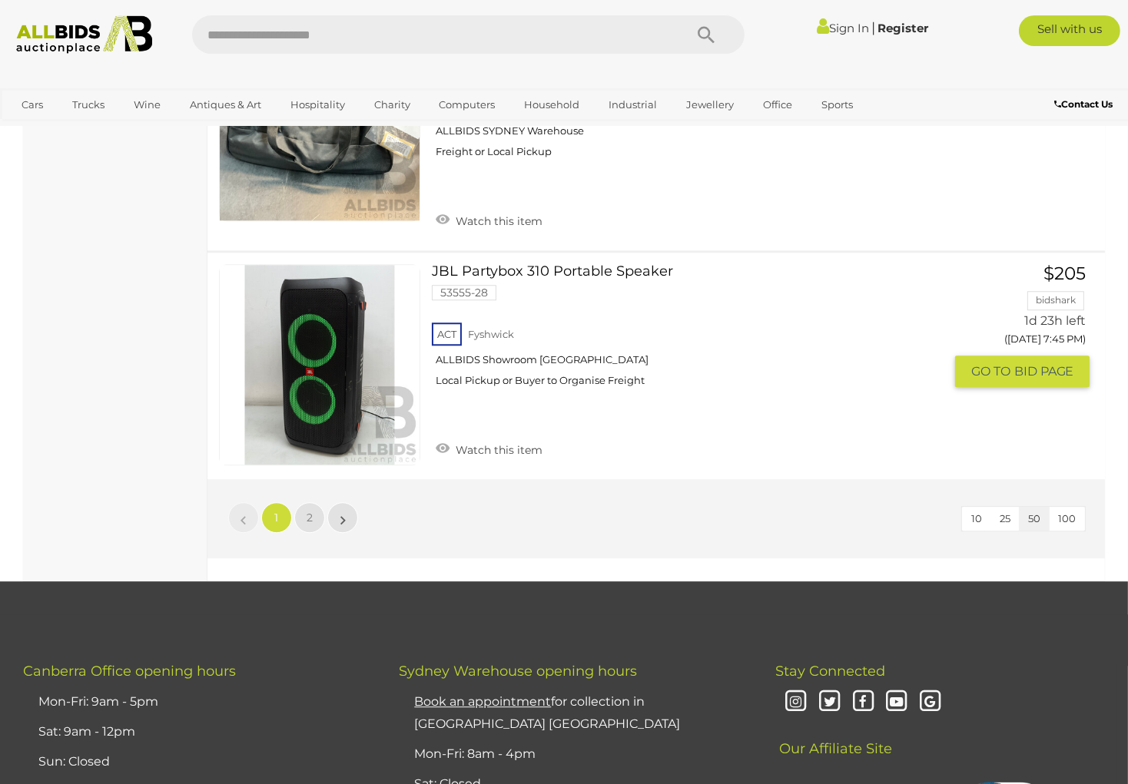
scroll to position [11489, 0]
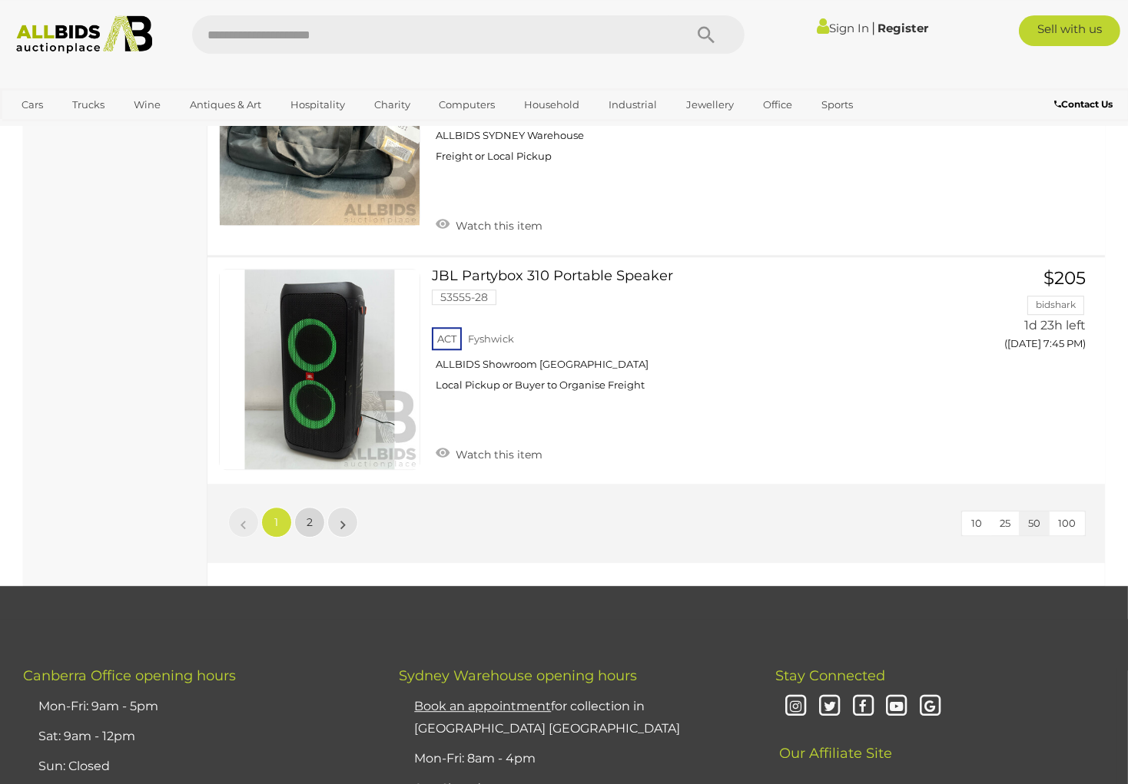
click at [309, 516] on span "2" at bounding box center [310, 523] width 6 height 14
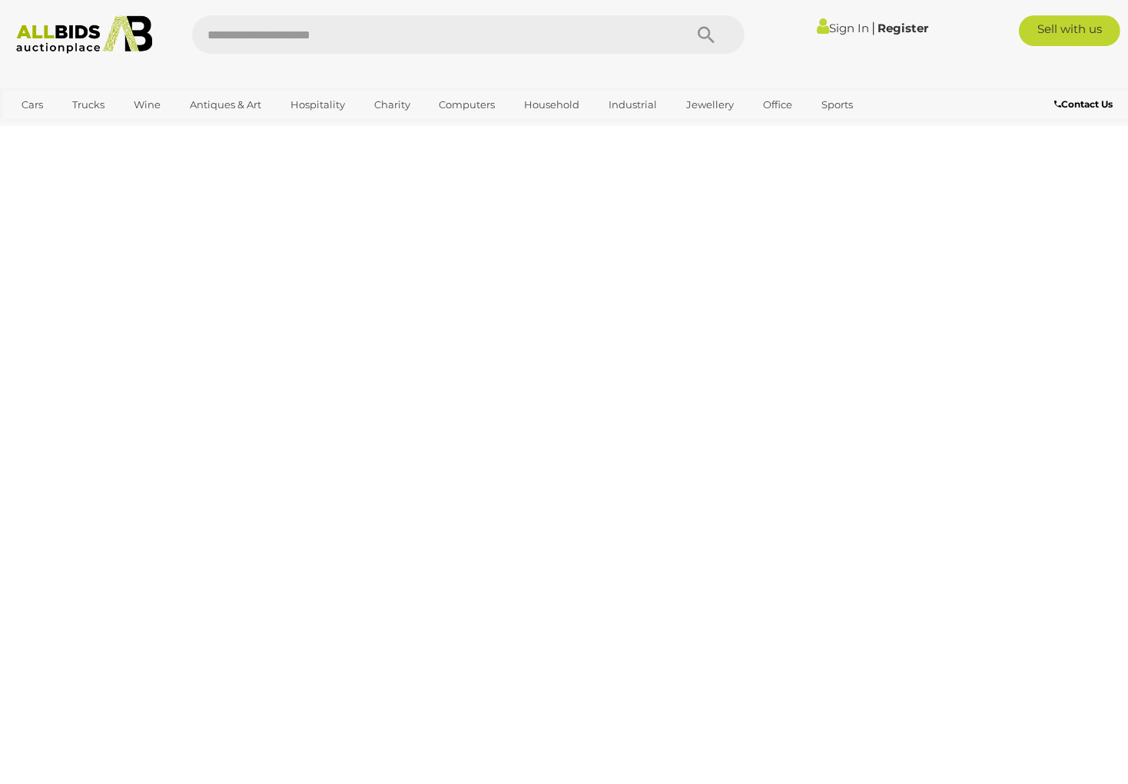
scroll to position [235, 0]
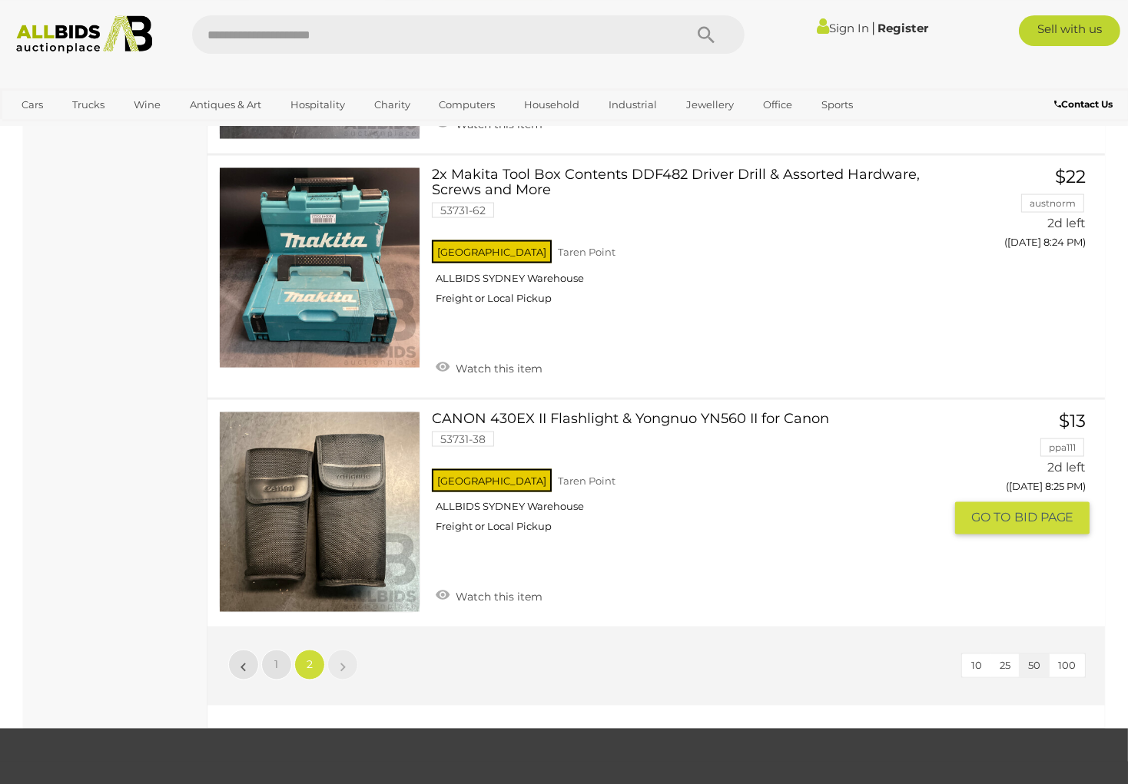
scroll to position [9651, 0]
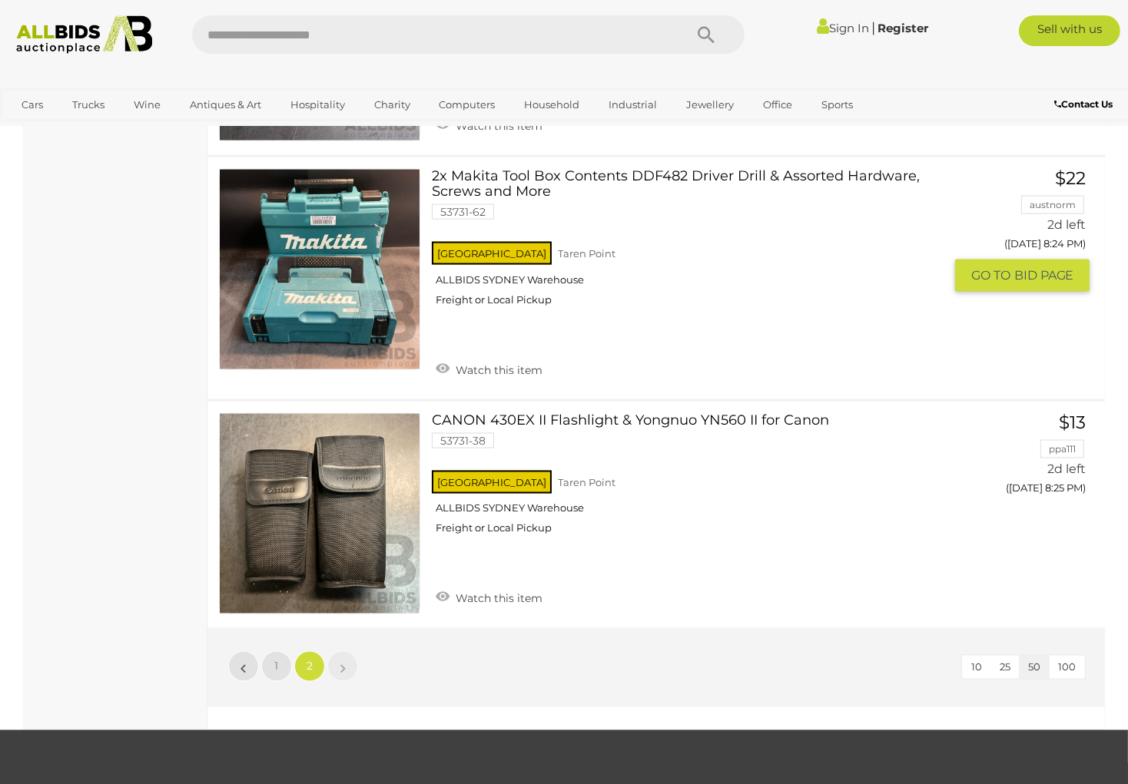
click at [325, 279] on img at bounding box center [320, 270] width 200 height 200
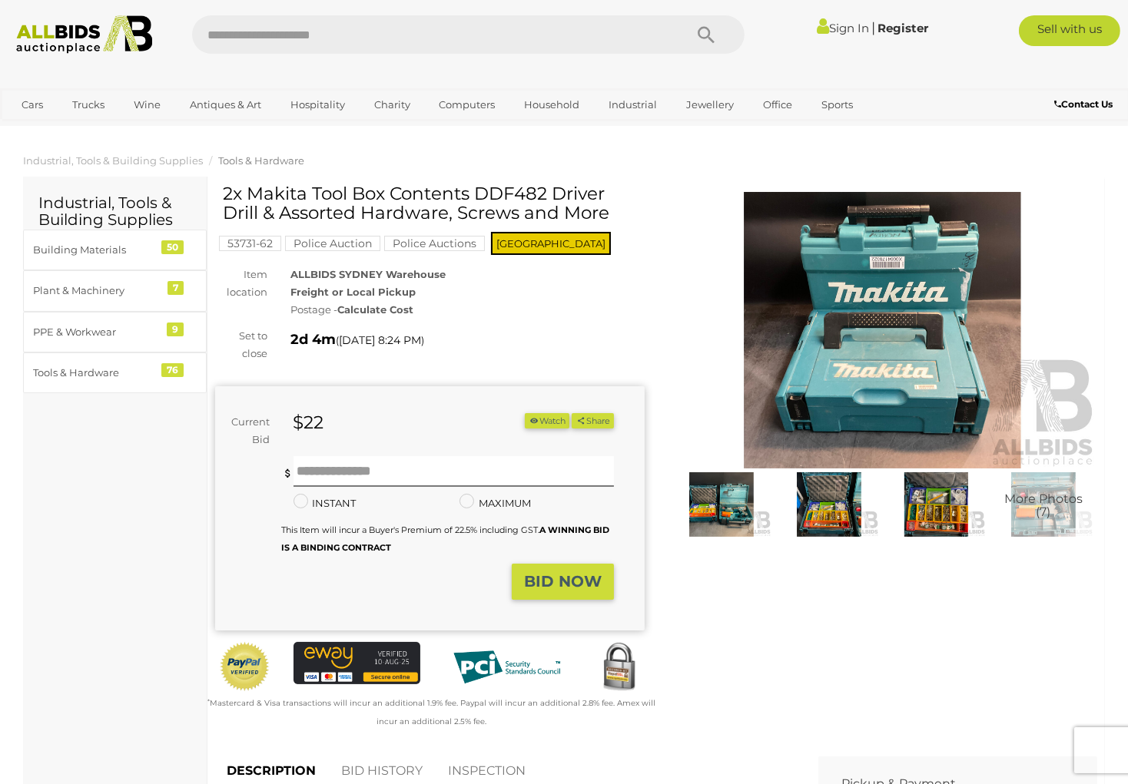
click at [685, 477] on img at bounding box center [722, 505] width 100 height 65
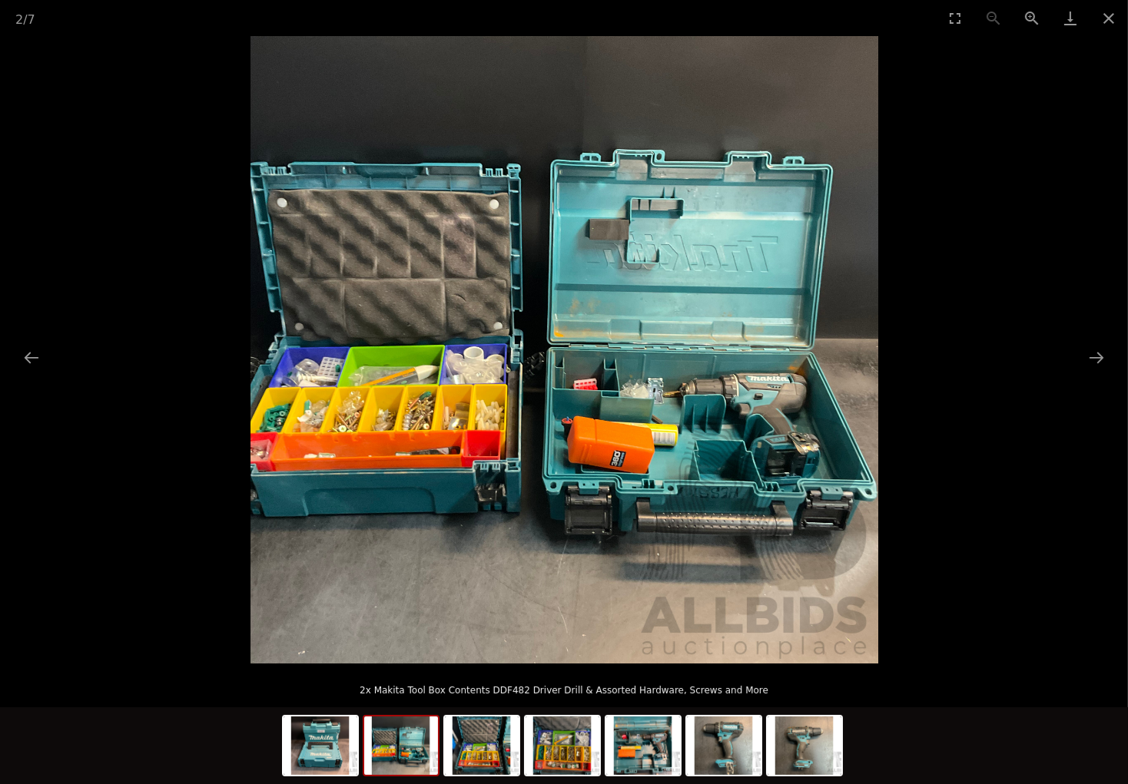
click at [725, 395] on img at bounding box center [564, 350] width 628 height 628
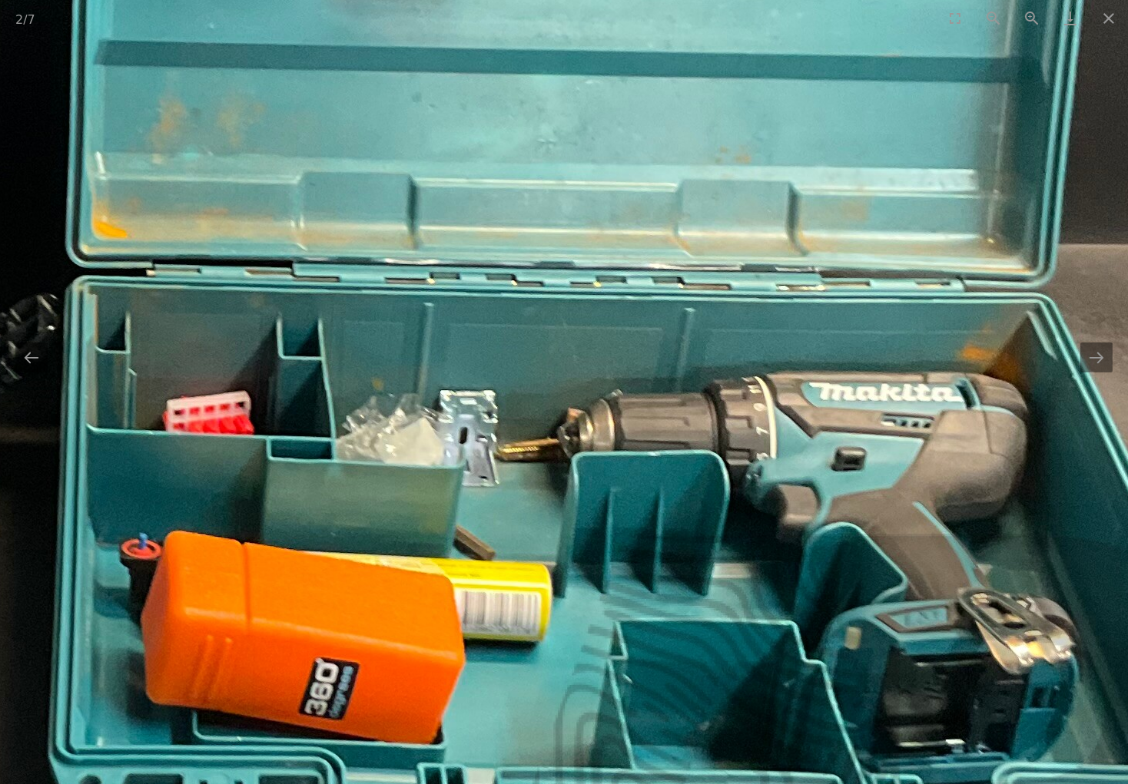
click at [725, 395] on img at bounding box center [130, 285] width 2323 height 2323
click at [1097, 352] on button "Next slide" at bounding box center [1096, 358] width 32 height 30
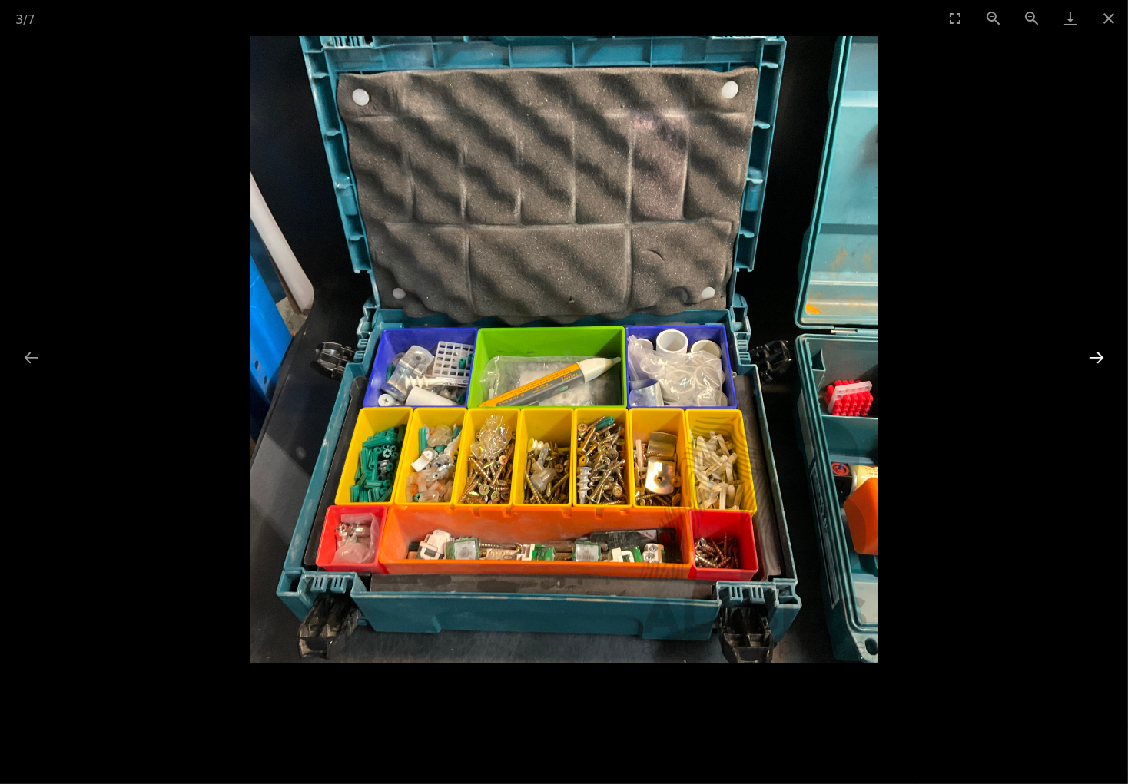
scroll to position [8, 0]
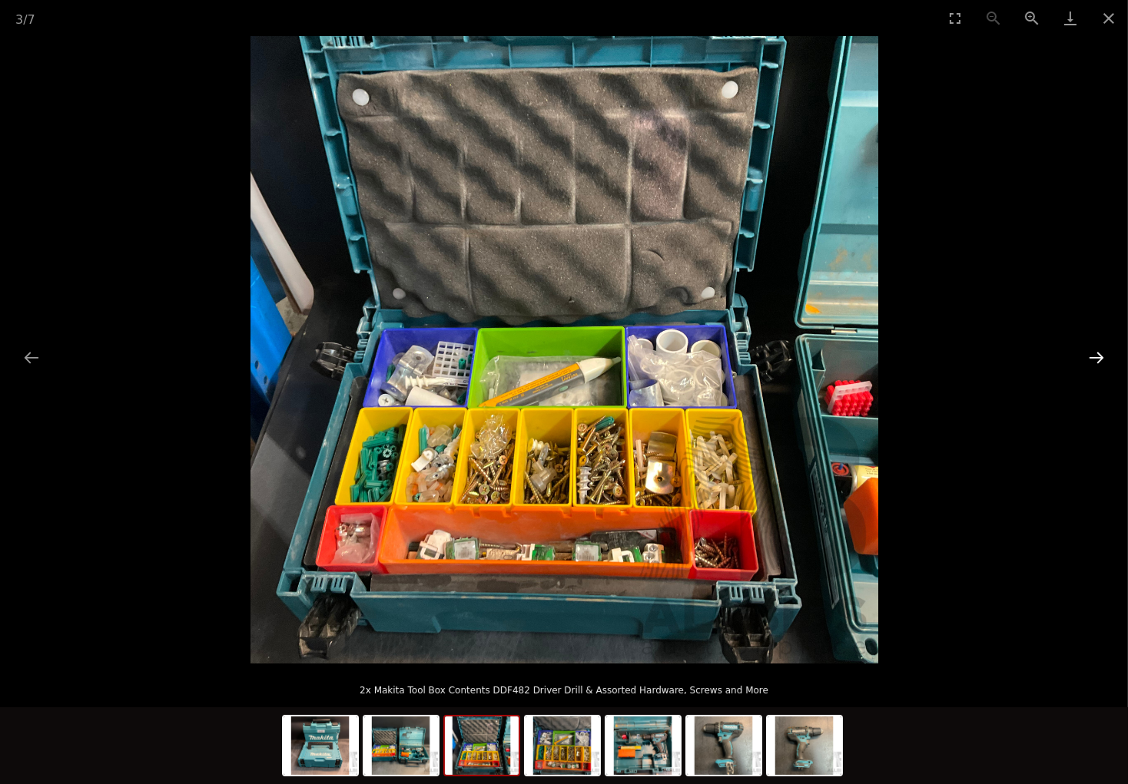
click at [1097, 352] on button "Next slide" at bounding box center [1096, 358] width 32 height 30
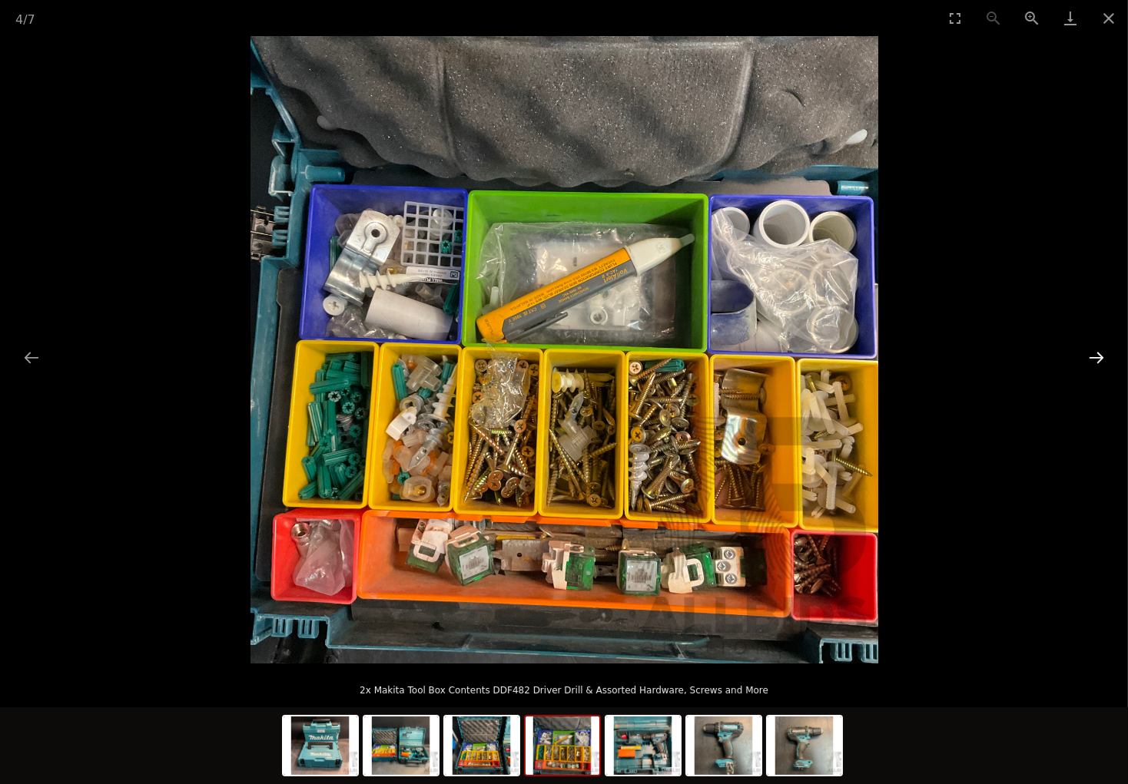
scroll to position [8, 0]
click at [1097, 352] on button "Next slide" at bounding box center [1096, 358] width 32 height 30
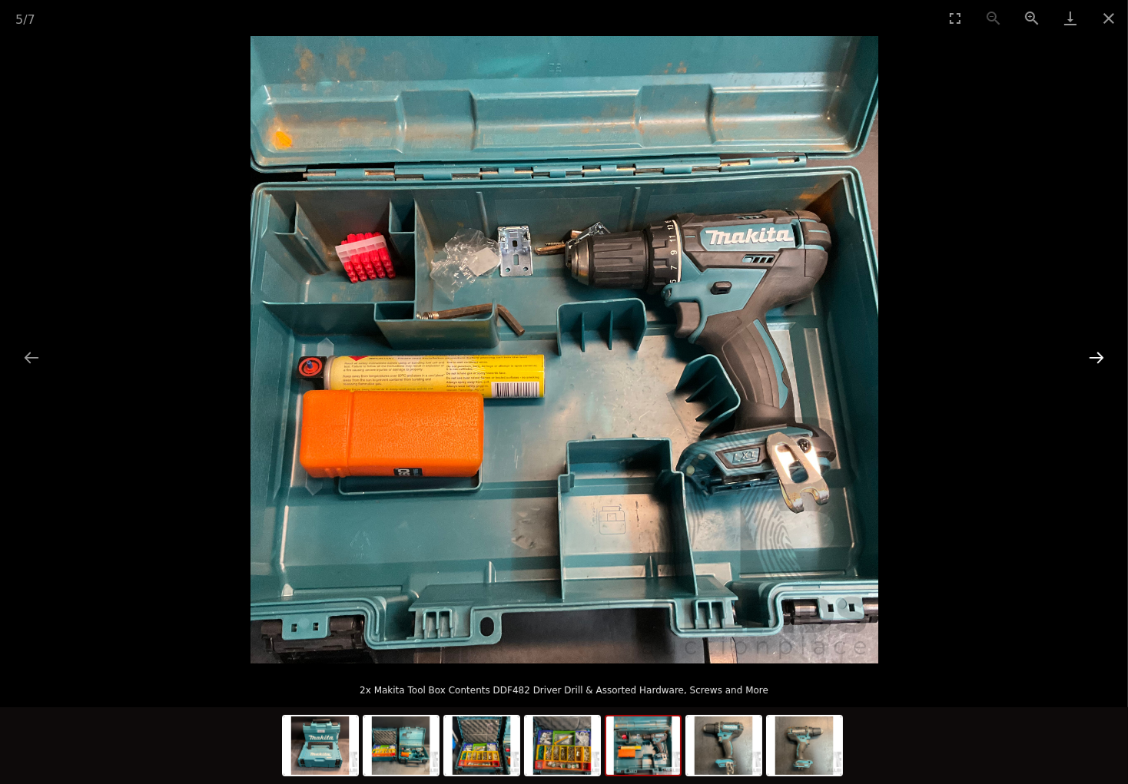
click at [1097, 352] on button "Next slide" at bounding box center [1096, 358] width 32 height 30
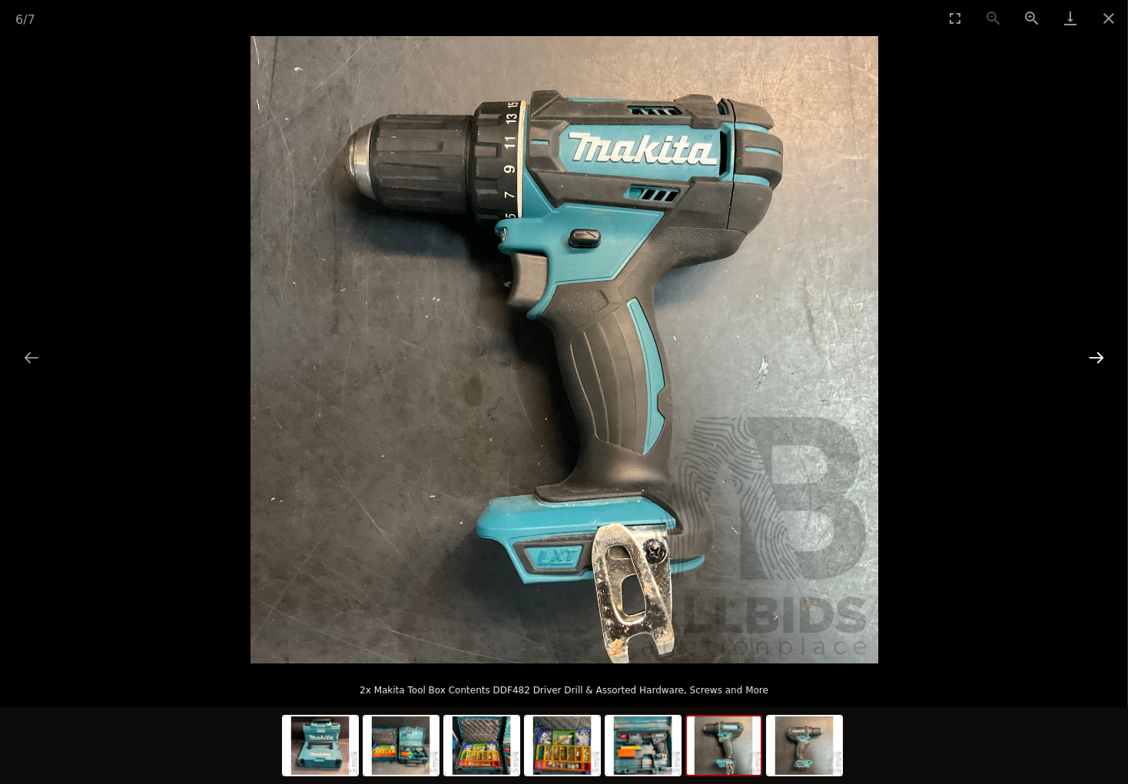
click at [1097, 352] on button "Next slide" at bounding box center [1096, 358] width 32 height 30
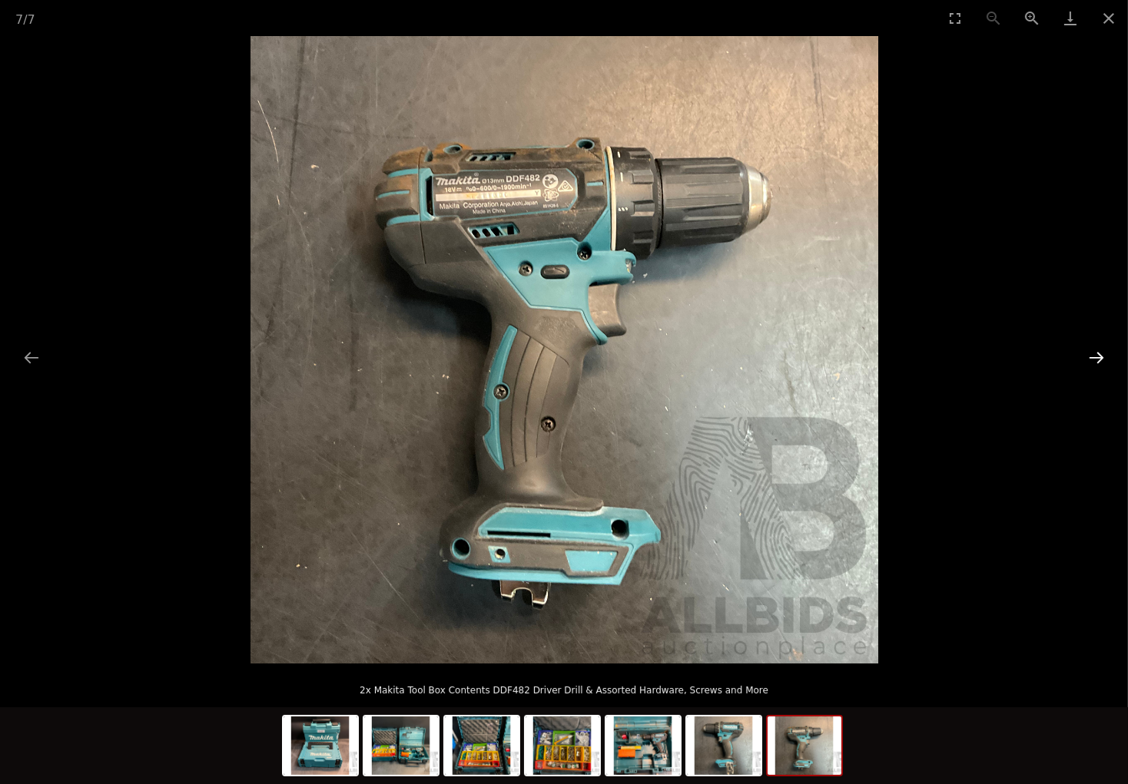
click at [1097, 352] on button "Next slide" at bounding box center [1096, 358] width 32 height 30
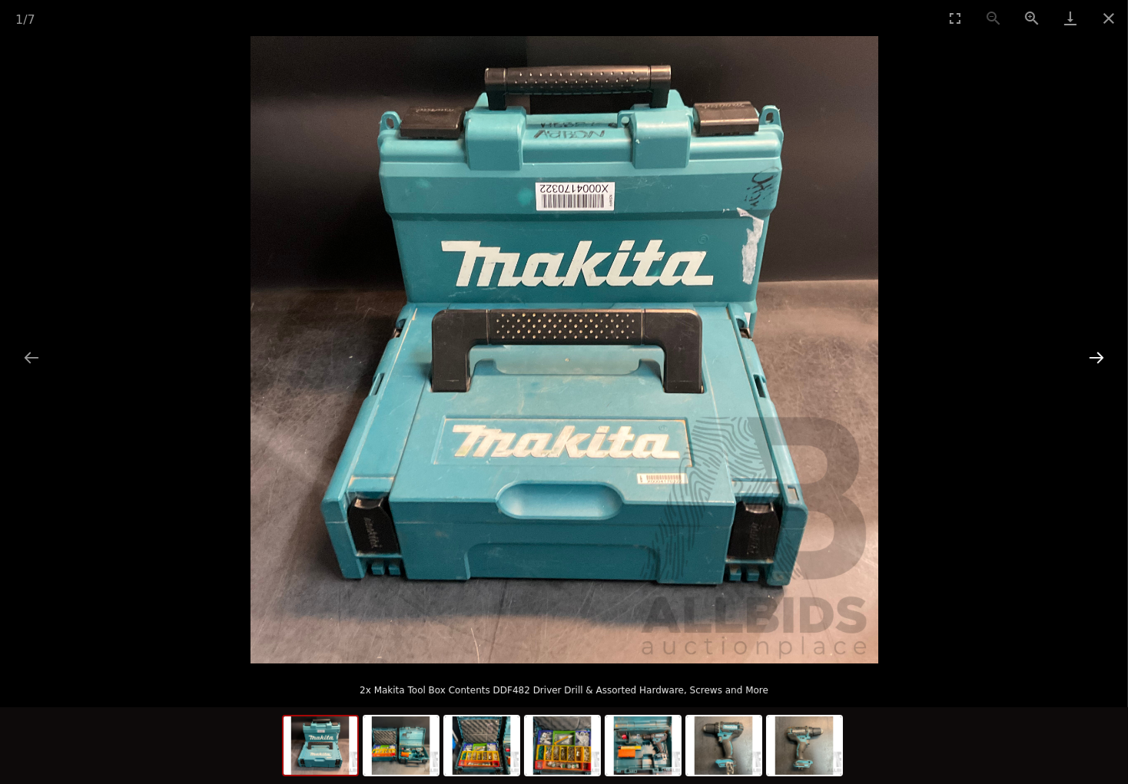
click at [1097, 352] on button "Next slide" at bounding box center [1096, 358] width 32 height 30
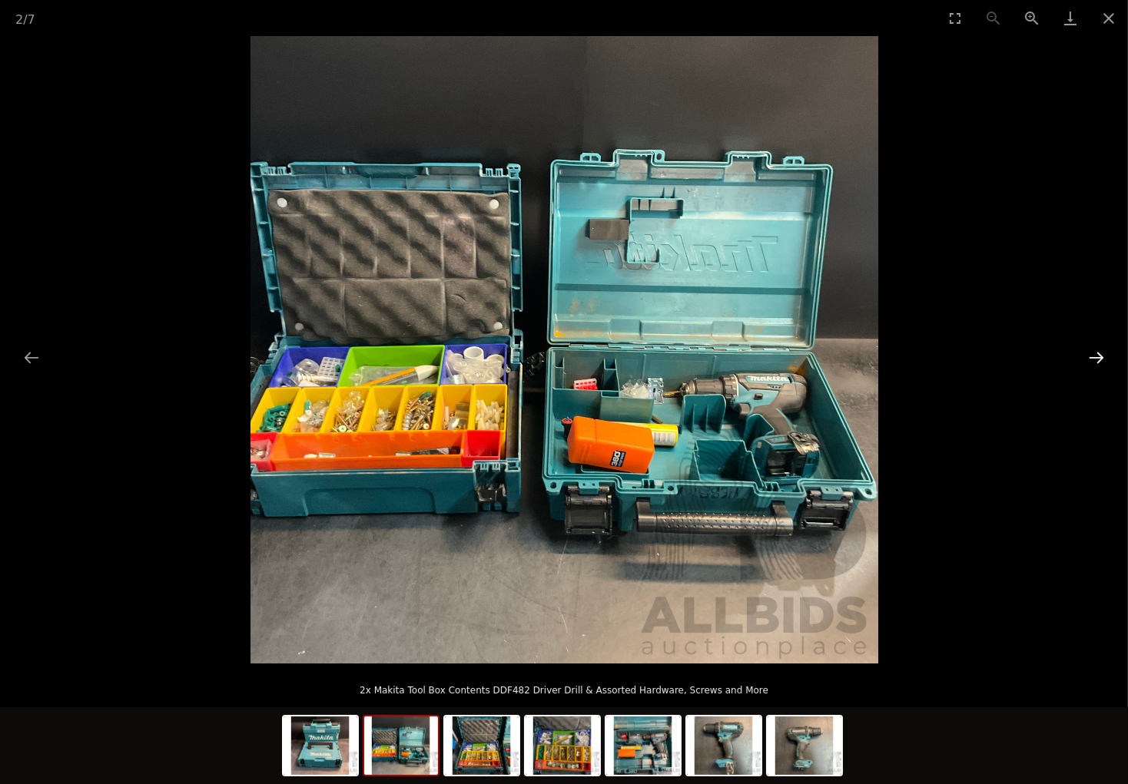
click at [1097, 352] on button "Next slide" at bounding box center [1096, 358] width 32 height 30
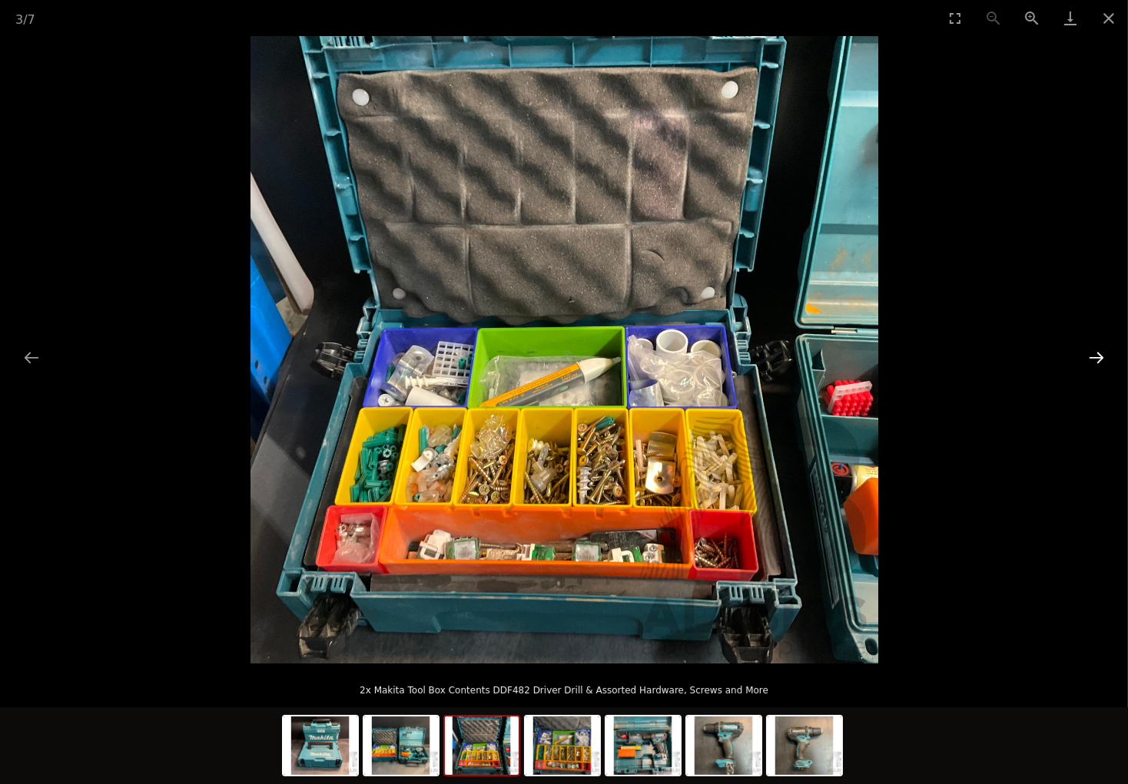
click at [1097, 352] on button "Next slide" at bounding box center [1096, 358] width 32 height 30
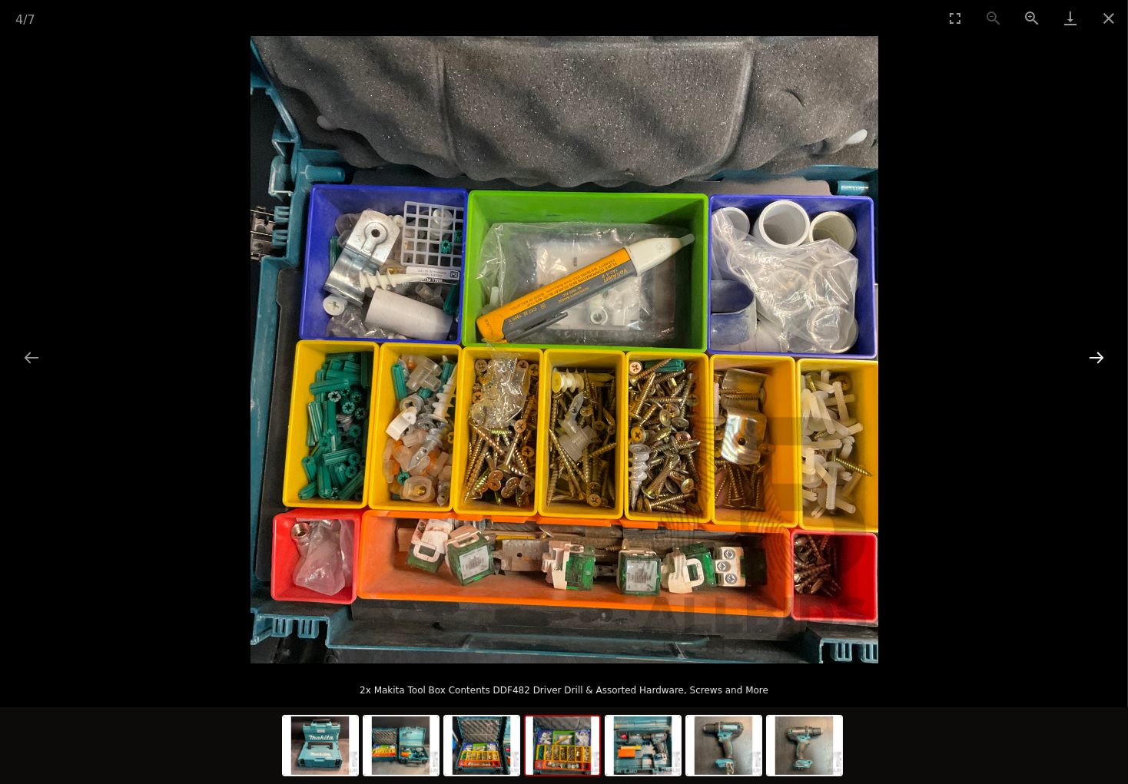
scroll to position [5, 0]
click at [1097, 352] on button "Next slide" at bounding box center [1096, 358] width 32 height 30
click at [1103, 16] on button "Close gallery" at bounding box center [1108, 18] width 38 height 36
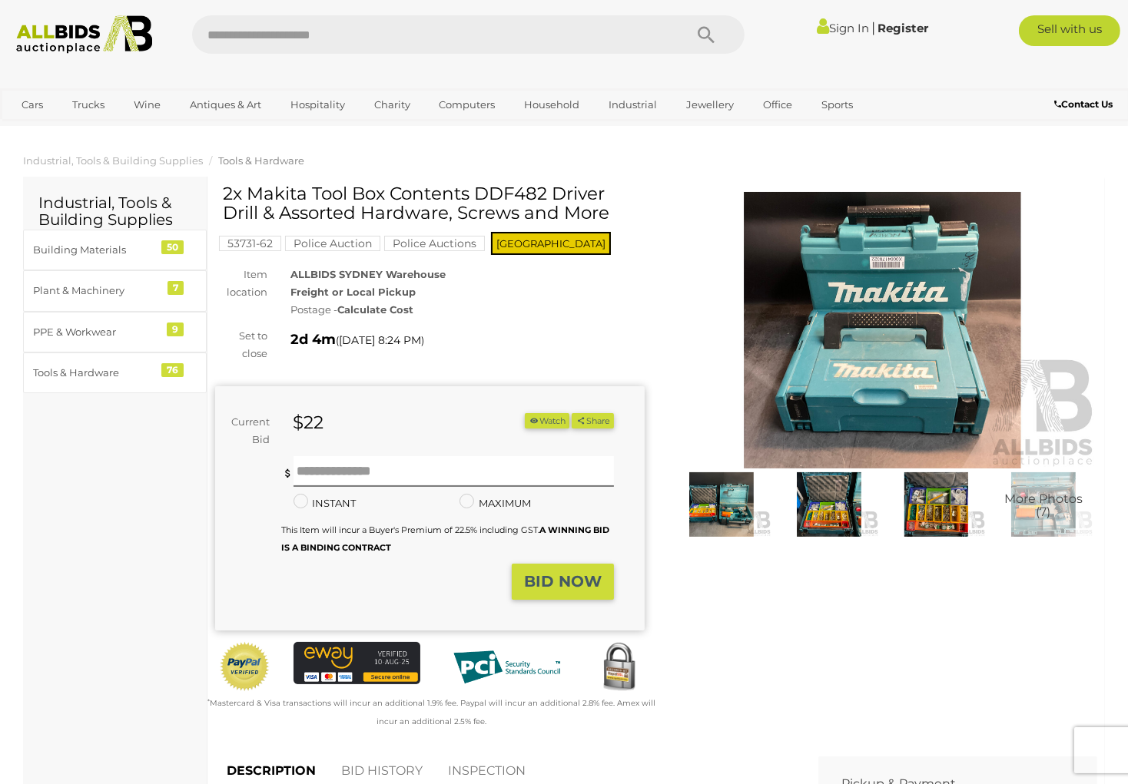
click at [549, 426] on button "Watch" at bounding box center [547, 421] width 45 height 16
